Goal: Transaction & Acquisition: Purchase product/service

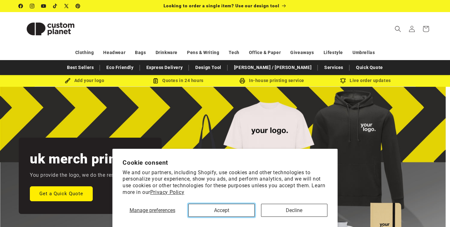
click at [243, 212] on button "Accept" at bounding box center [221, 210] width 66 height 13
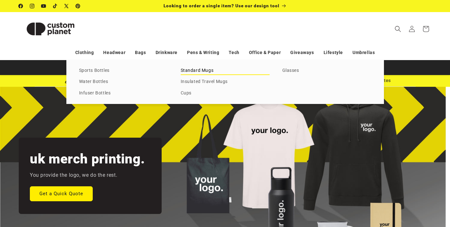
click at [201, 70] on link "Standard Mugs" at bounding box center [225, 70] width 89 height 9
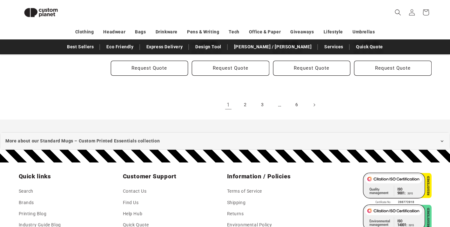
scroll to position [779, 0]
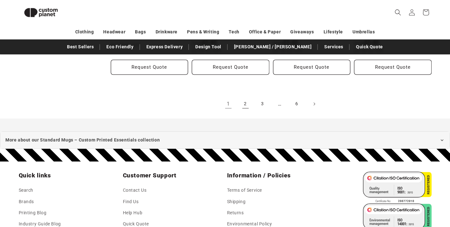
click at [246, 104] on link "2" at bounding box center [246, 104] width 14 height 14
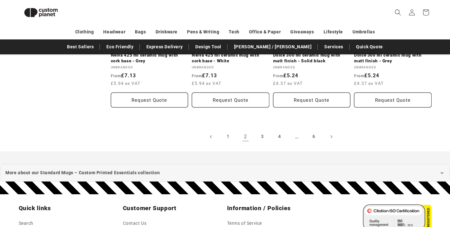
scroll to position [758, 0]
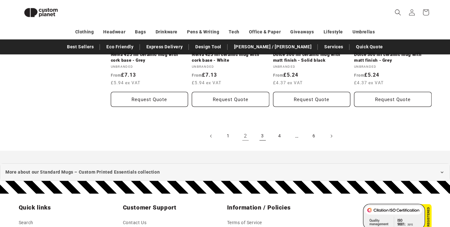
click at [263, 130] on link "3" at bounding box center [263, 136] width 14 height 14
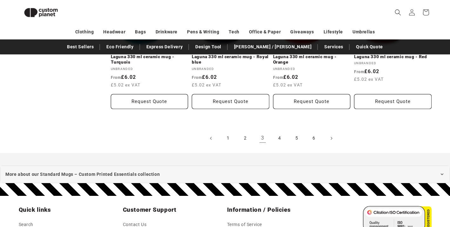
scroll to position [763, 0]
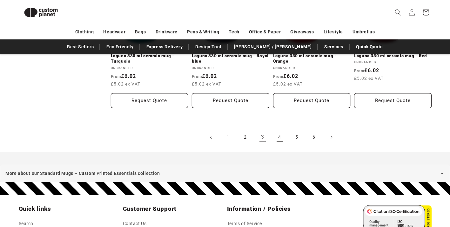
drag, startPoint x: 276, startPoint y: 125, endPoint x: 283, endPoint y: 125, distance: 7.0
click at [276, 130] on link "4" at bounding box center [280, 137] width 14 height 14
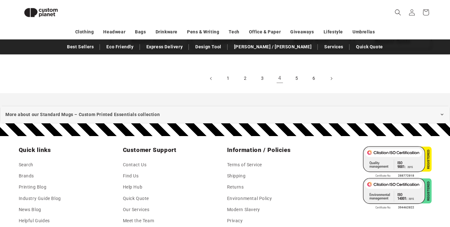
scroll to position [814, 0]
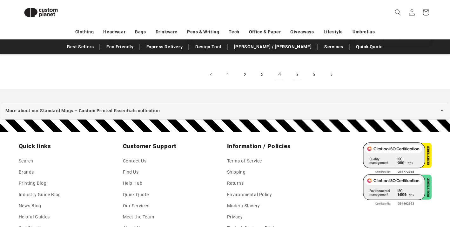
click at [295, 73] on link "5" at bounding box center [297, 75] width 14 height 14
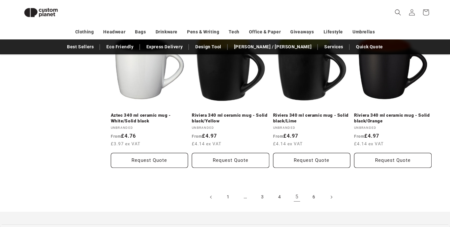
scroll to position [735, 0]
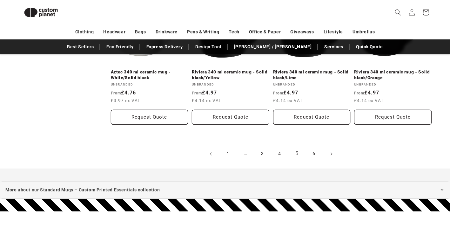
click at [314, 154] on link "6" at bounding box center [314, 154] width 14 height 14
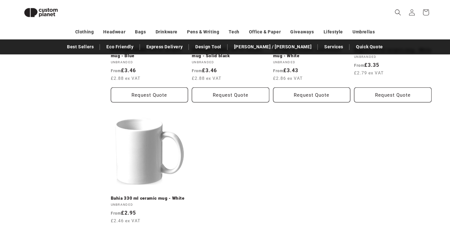
scroll to position [478, 0]
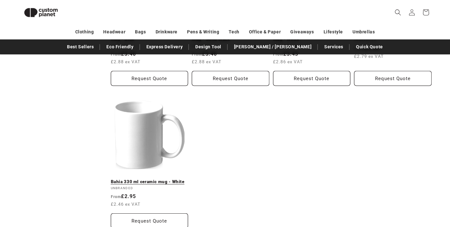
click at [155, 181] on link "Bahia 330 ml ceramic mug - White" at bounding box center [149, 182] width 77 height 6
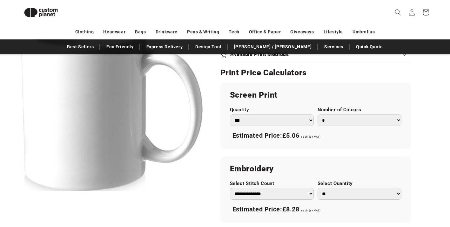
scroll to position [347, 0]
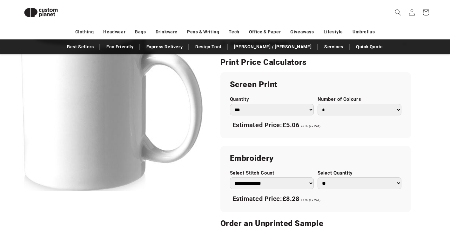
click at [311, 111] on select "*** *** *** **** **** **** ***** *****" at bounding box center [272, 110] width 84 height 12
select select "***"
click at [230, 104] on select "*** *** *** **** **** **** ***** *****" at bounding box center [272, 110] width 84 height 12
click at [356, 109] on select "* * * * * * *" at bounding box center [360, 110] width 84 height 12
select select "*"
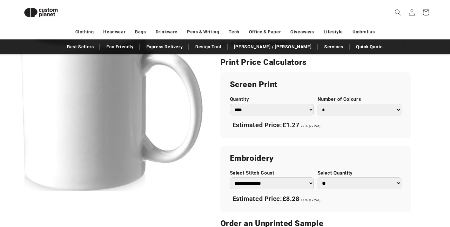
click at [318, 104] on select "* * * * * * *" at bounding box center [360, 110] width 84 height 12
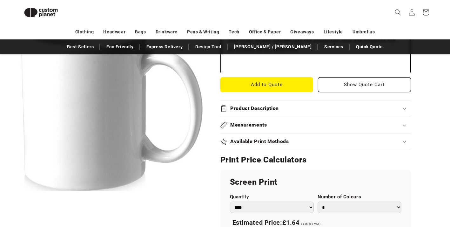
scroll to position [252, 0]
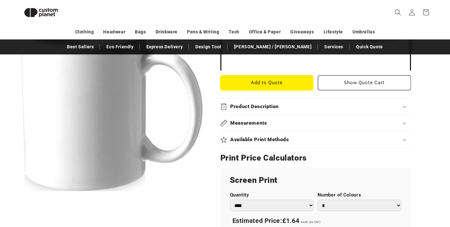
drag, startPoint x: 282, startPoint y: 81, endPoint x: 296, endPoint y: 86, distance: 15.1
click at [282, 81] on button "Add to Quote" at bounding box center [266, 82] width 93 height 15
